Goal: Navigation & Orientation: Go to known website

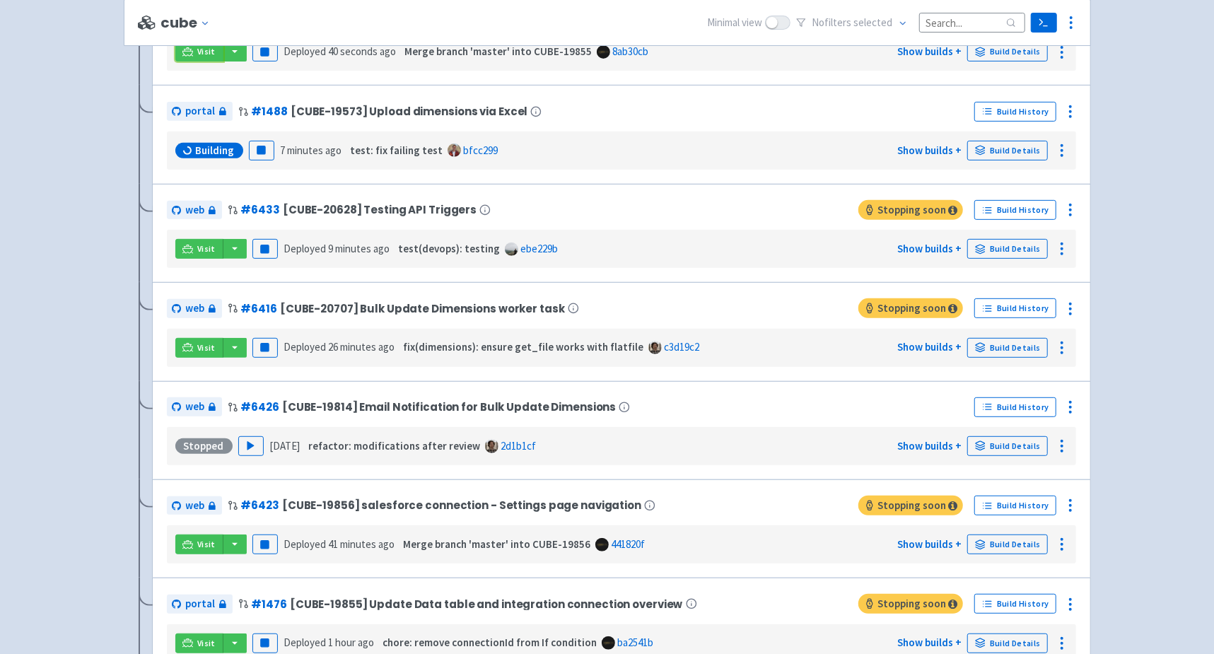
scroll to position [359, 0]
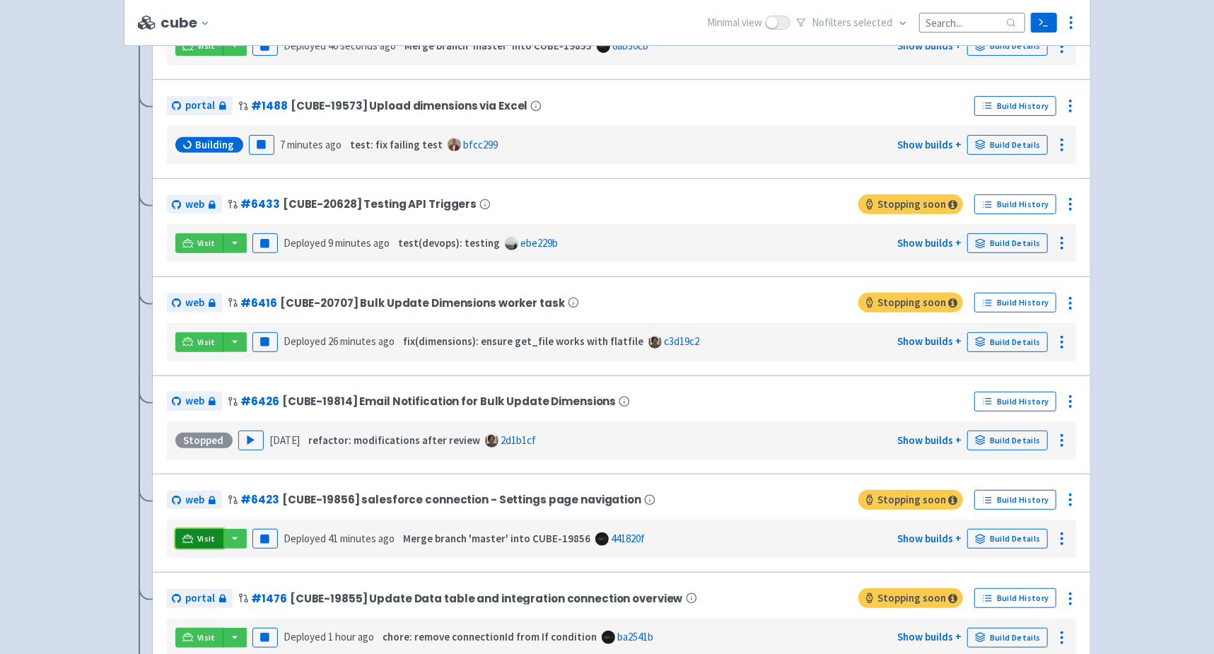
click at [208, 533] on span "Visit" at bounding box center [206, 538] width 18 height 11
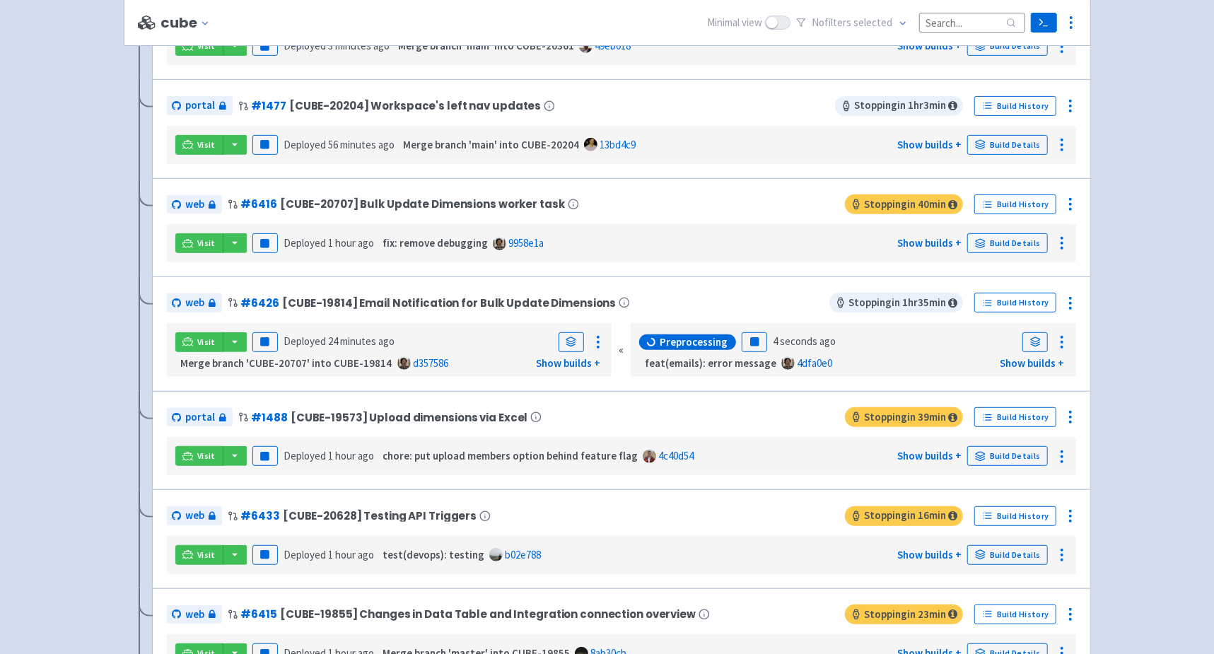
scroll to position [738, 0]
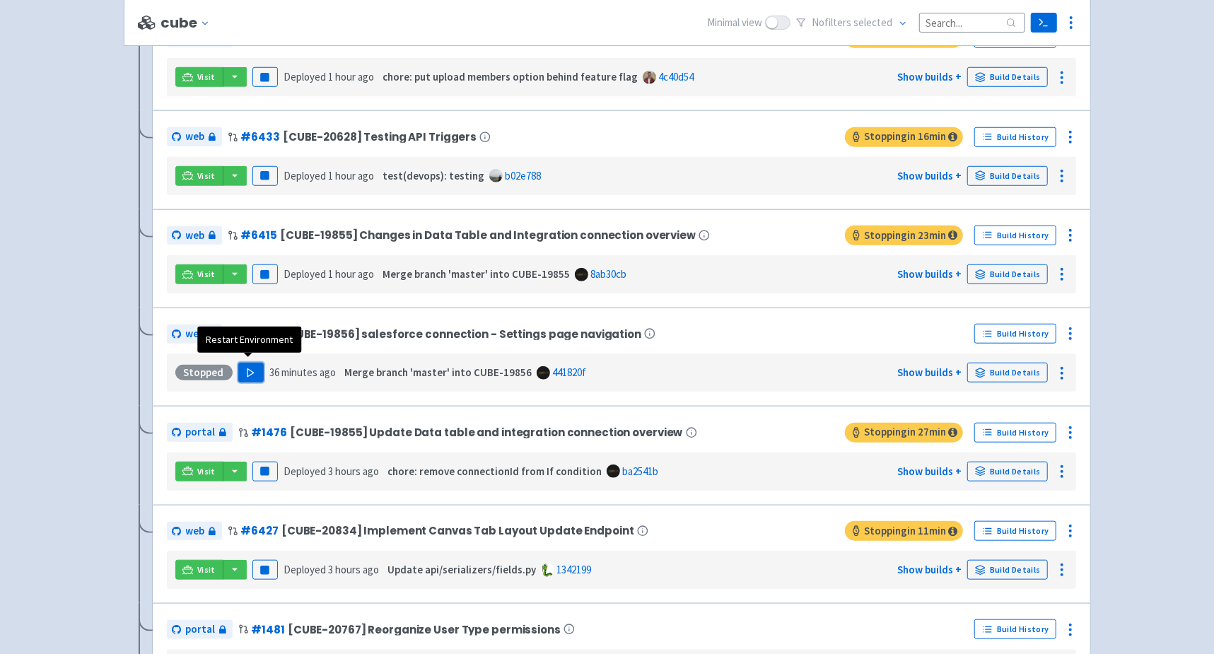
click at [245, 369] on icon "button" at bounding box center [250, 373] width 11 height 11
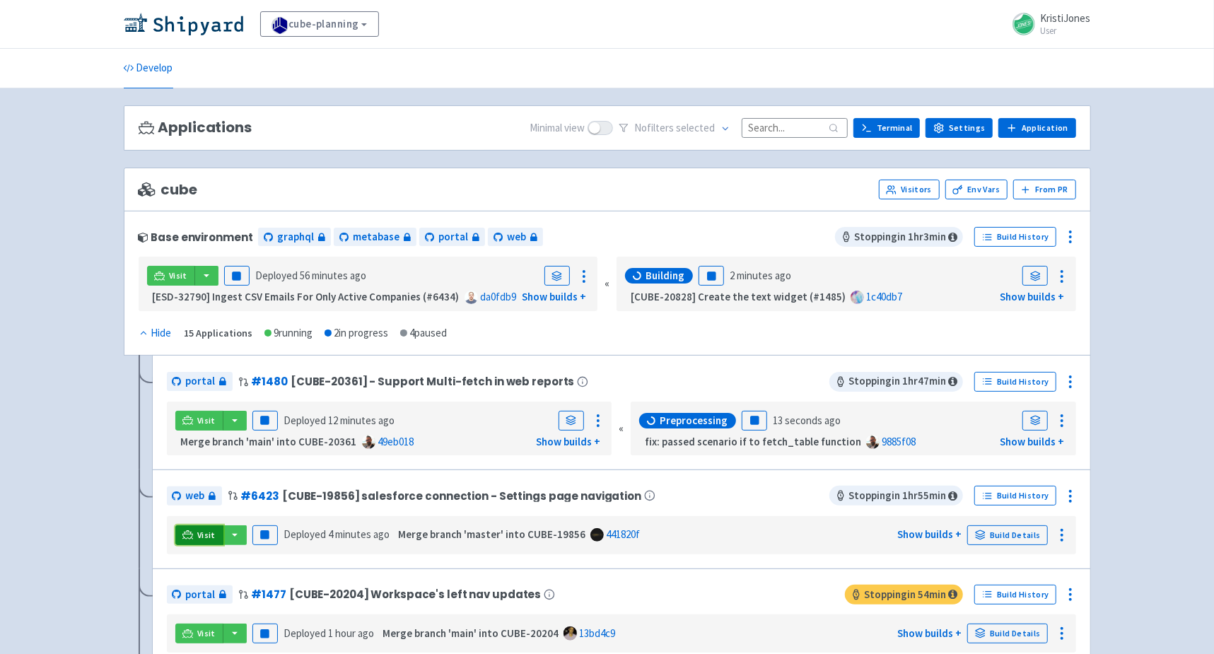
click at [208, 530] on span "Visit" at bounding box center [206, 535] width 18 height 11
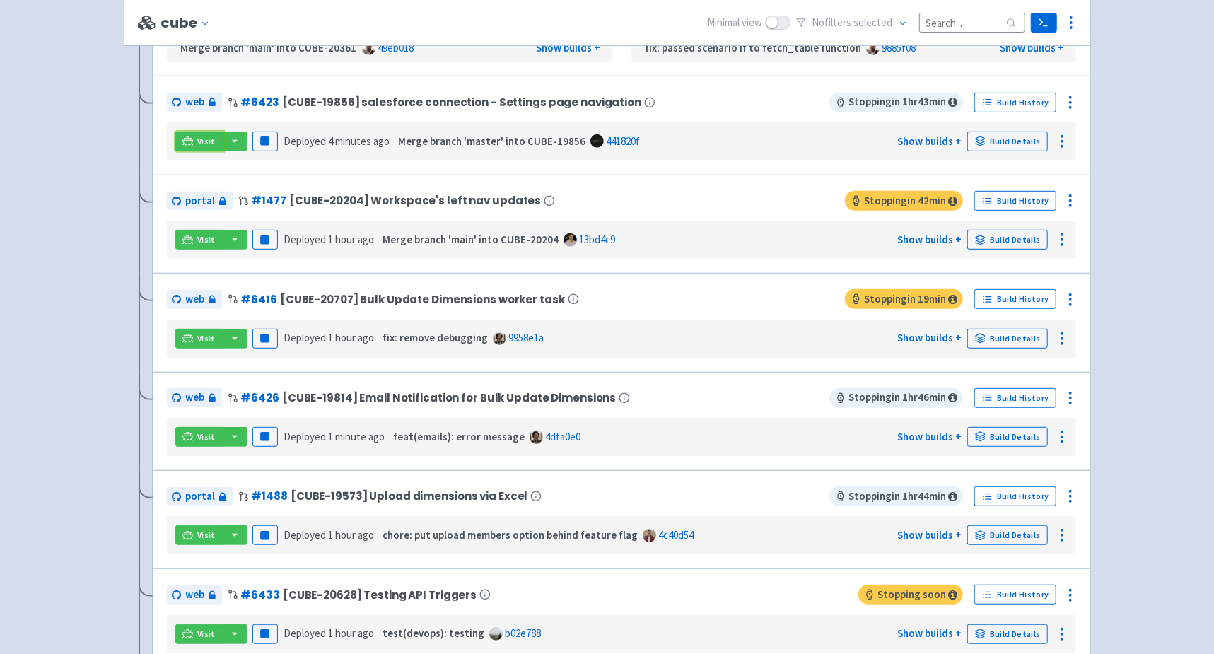
scroll to position [395, 0]
click at [203, 335] on span "Visit" at bounding box center [206, 337] width 18 height 11
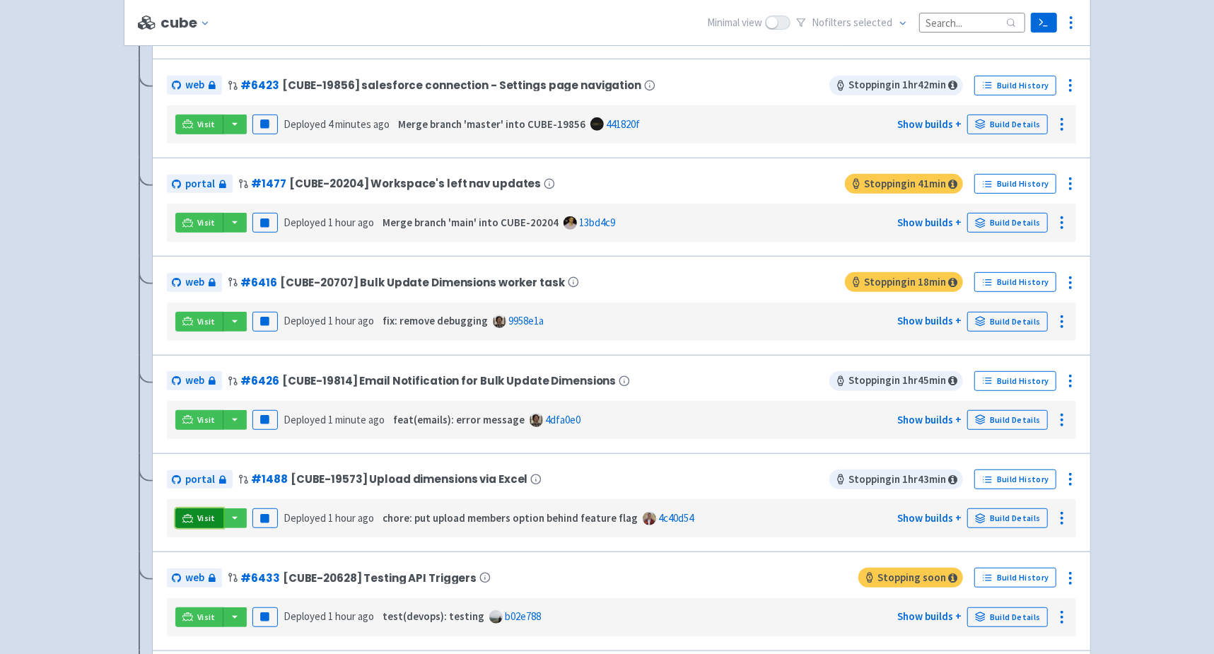
click at [195, 511] on link "Visit" at bounding box center [199, 519] width 48 height 20
